Goal: Task Accomplishment & Management: Manage account settings

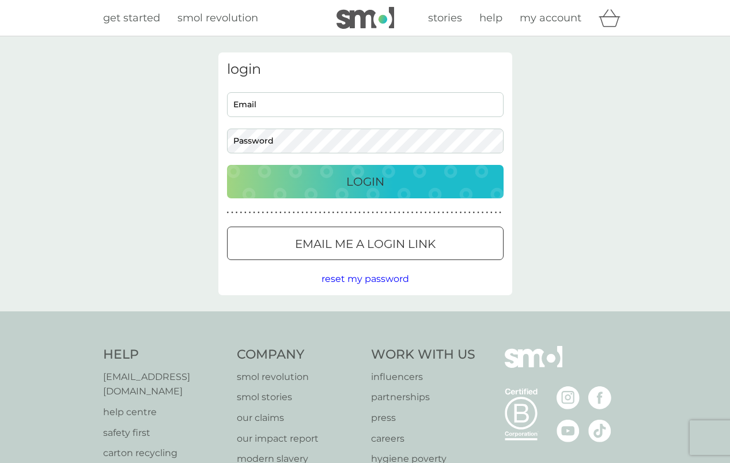
type input "[EMAIL_ADDRESS][DOMAIN_NAME]"
click at [375, 182] on p "Login" at bounding box center [365, 181] width 38 height 18
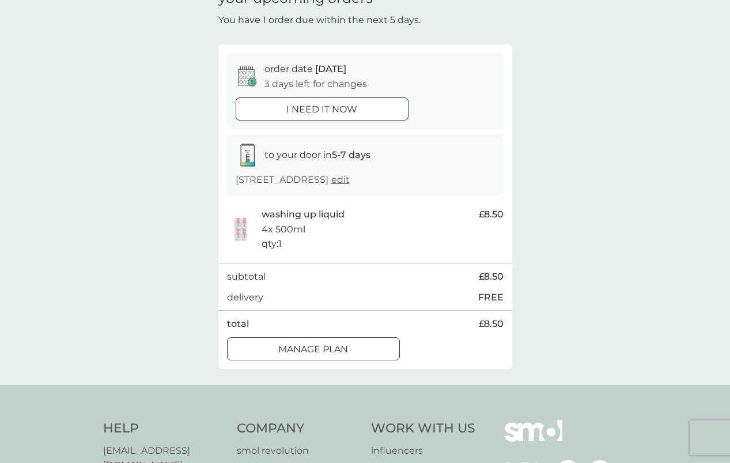
scroll to position [66, 0]
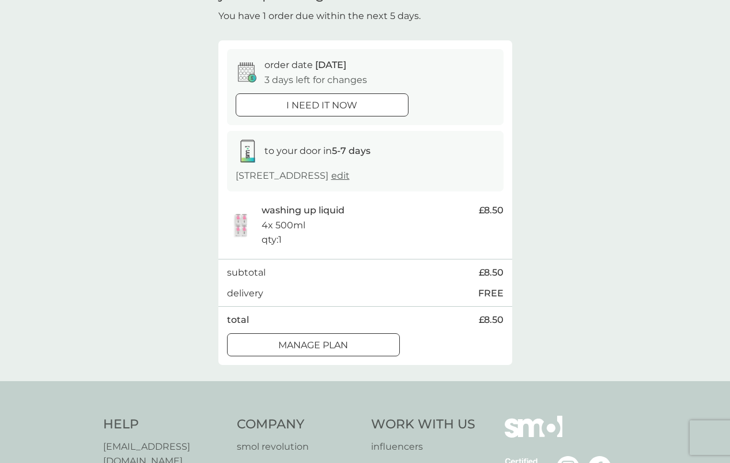
click at [321, 351] on div at bounding box center [314, 345] width 42 height 12
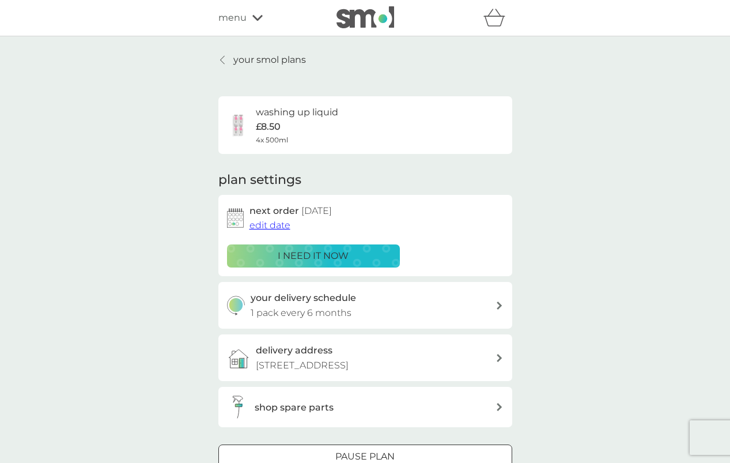
click at [272, 223] on span "edit date" at bounding box center [270, 225] width 41 height 11
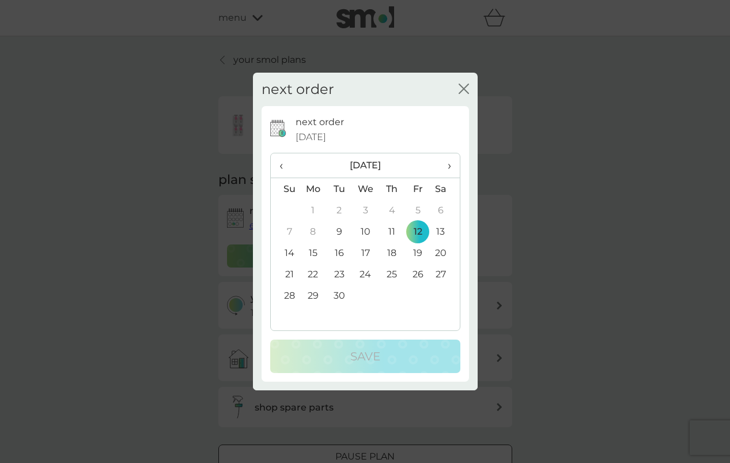
click at [450, 165] on span "›" at bounding box center [445, 165] width 12 height 24
click at [415, 289] on td "28" at bounding box center [418, 295] width 26 height 21
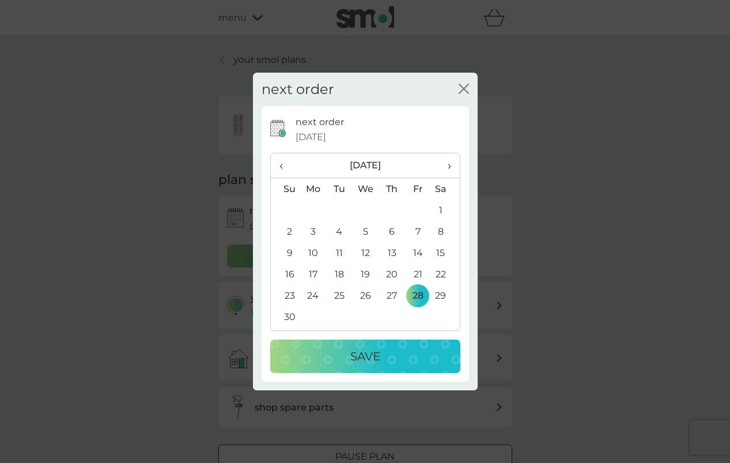
click at [378, 355] on p "Save" at bounding box center [366, 356] width 30 height 18
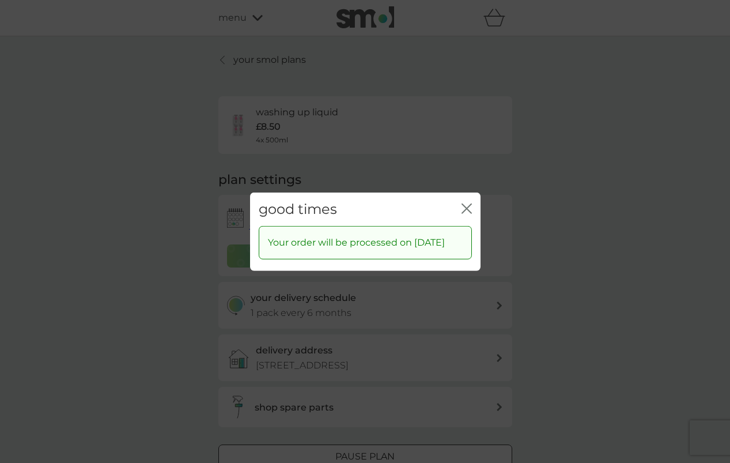
click at [462, 203] on icon "close" at bounding box center [467, 208] width 10 height 10
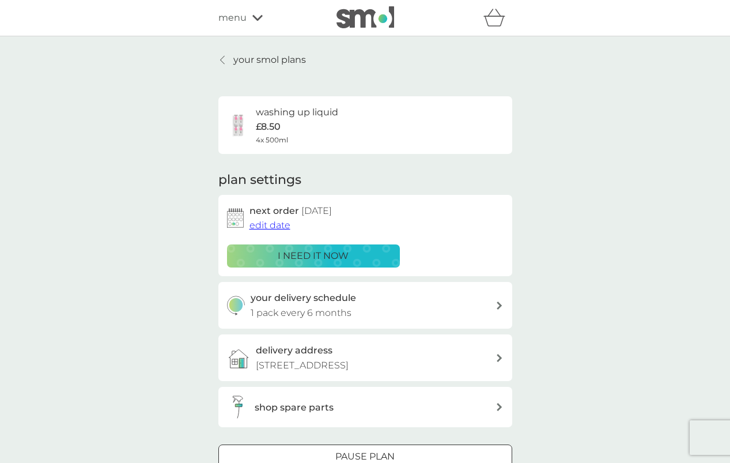
click at [229, 55] on link "your smol plans" at bounding box center [262, 59] width 88 height 15
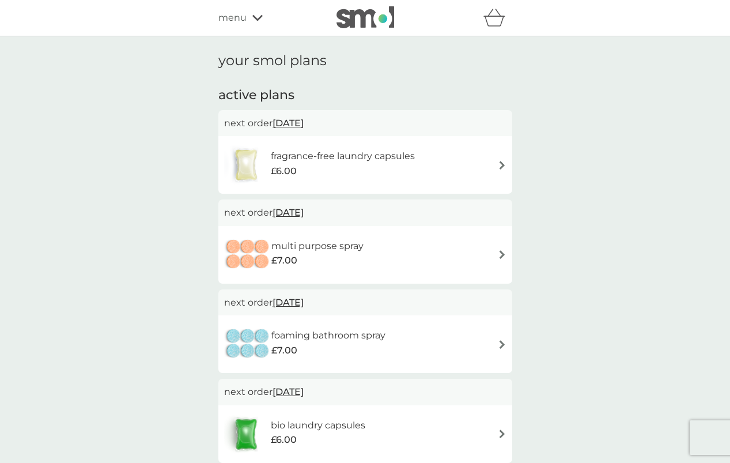
click at [495, 161] on div "fragrance-free laundry capsules £6.00" at bounding box center [365, 165] width 282 height 40
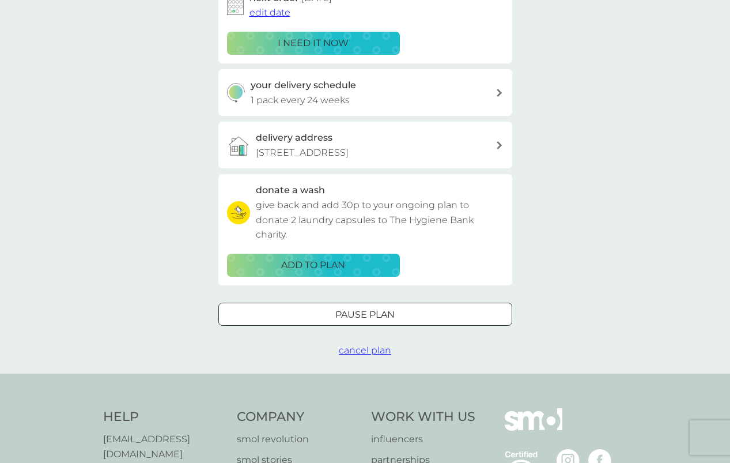
scroll to position [214, 0]
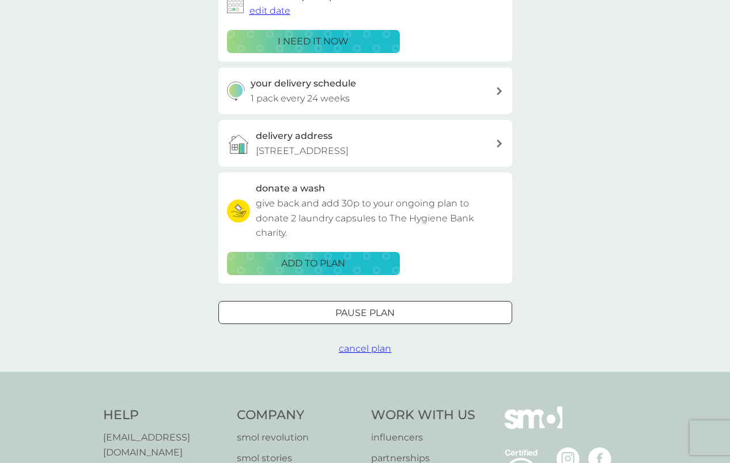
click at [380, 319] on div at bounding box center [366, 313] width 42 height 12
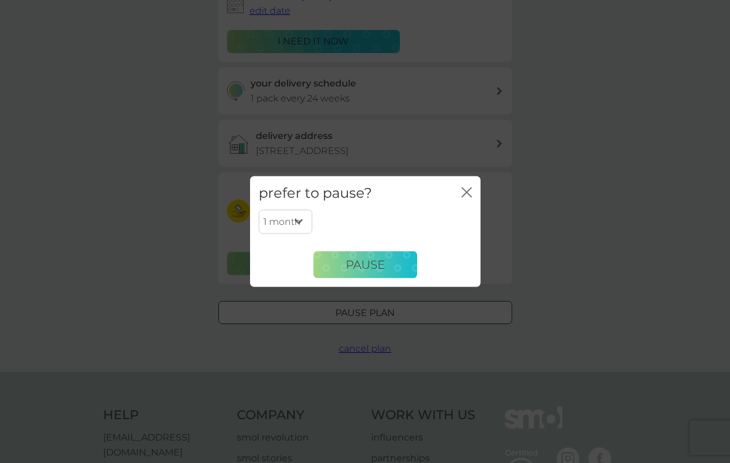
click at [300, 220] on select "1 month 2 months 3 months 4 months 5 months 6 months" at bounding box center [286, 222] width 54 height 24
select select "3"
click at [375, 263] on span "Pause" at bounding box center [365, 265] width 39 height 14
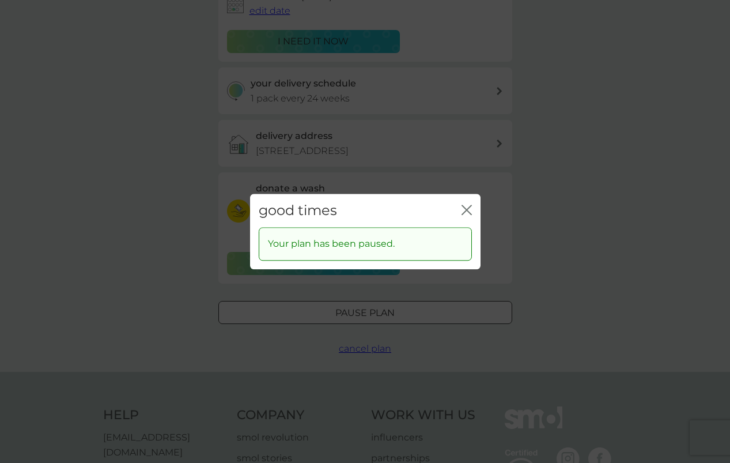
click at [469, 213] on icon "close" at bounding box center [469, 209] width 5 height 9
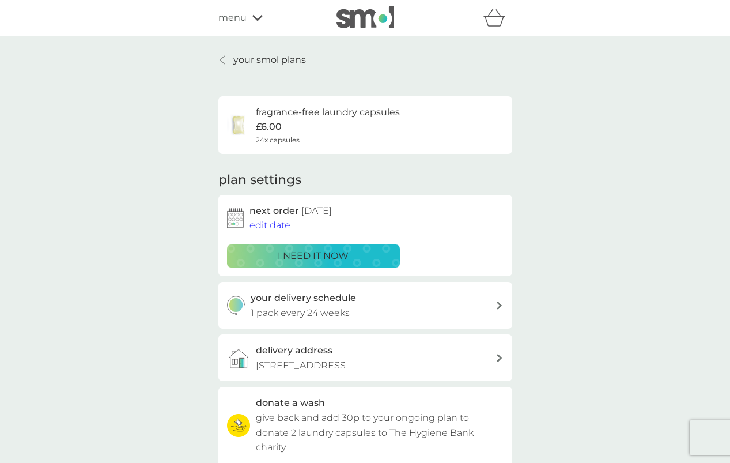
scroll to position [0, 0]
click at [254, 56] on p "your smol plans" at bounding box center [269, 59] width 73 height 15
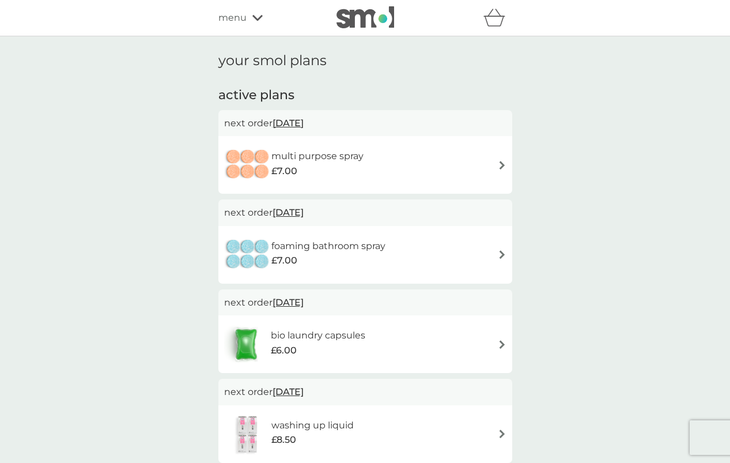
click at [499, 250] on img at bounding box center [502, 254] width 9 height 9
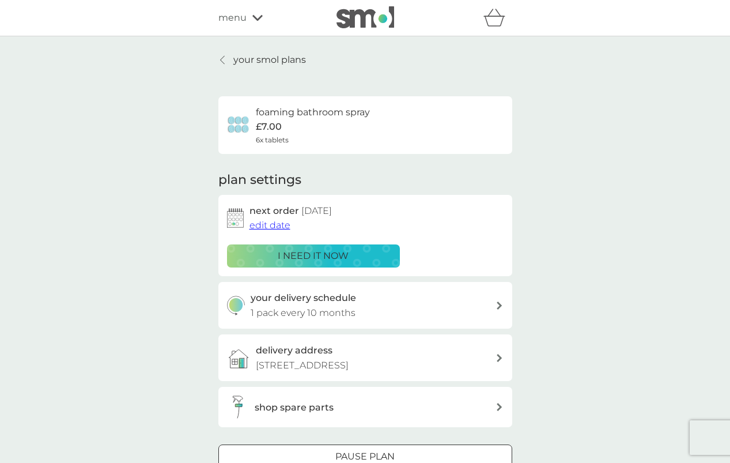
click at [274, 225] on span "edit date" at bounding box center [270, 225] width 41 height 11
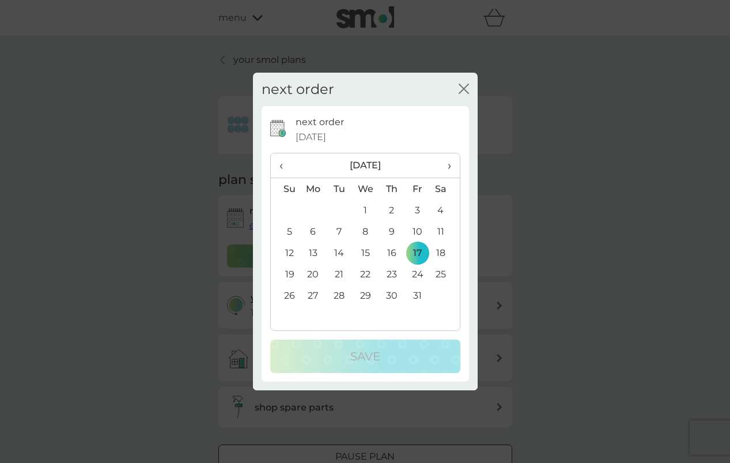
click at [415, 293] on td "31" at bounding box center [418, 295] width 26 height 21
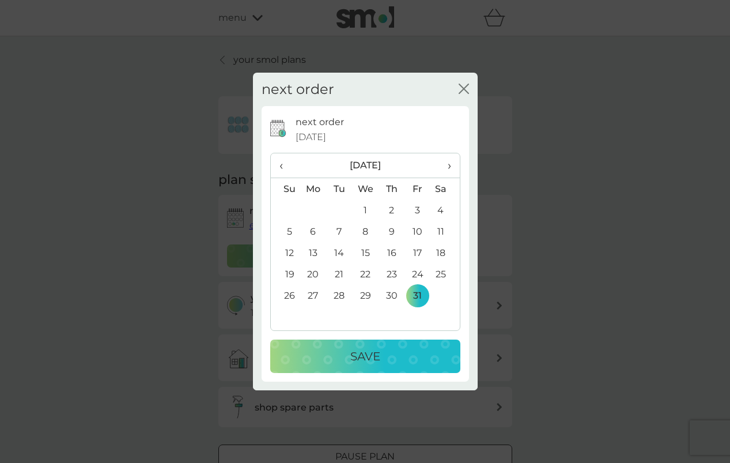
click at [363, 352] on p "Save" at bounding box center [366, 356] width 30 height 18
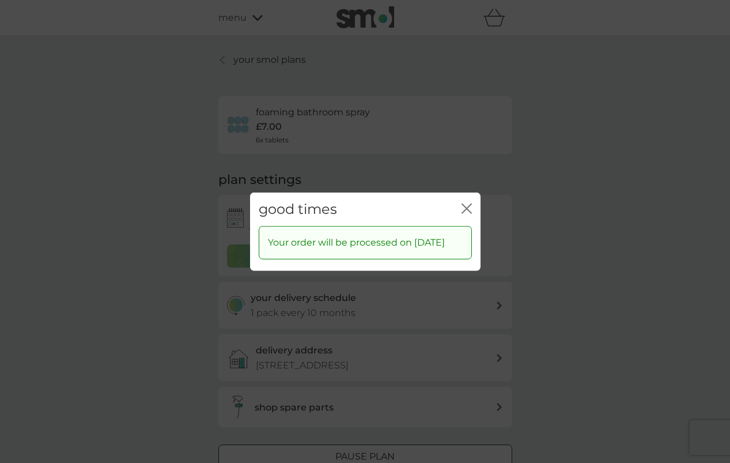
click at [465, 203] on icon "close" at bounding box center [467, 208] width 10 height 10
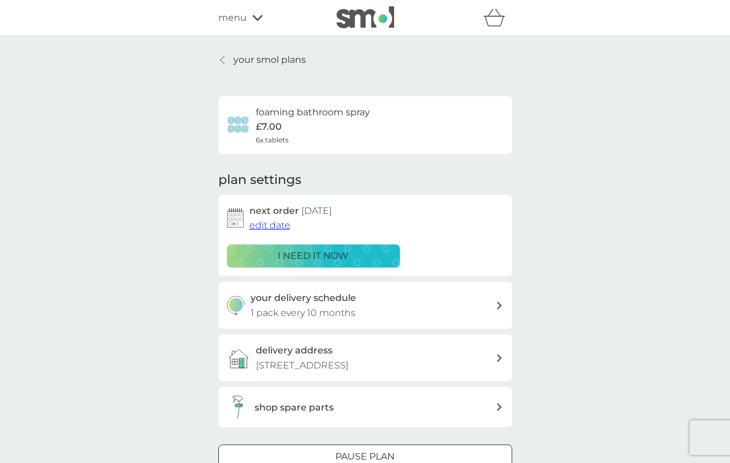
click at [246, 62] on p "your smol plans" at bounding box center [269, 59] width 73 height 15
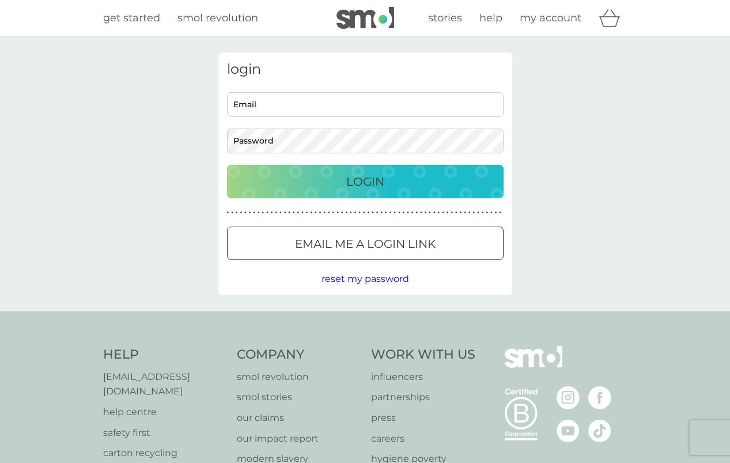
type input "sallyollie@icloud.com"
